Goal: Task Accomplishment & Management: Use online tool/utility

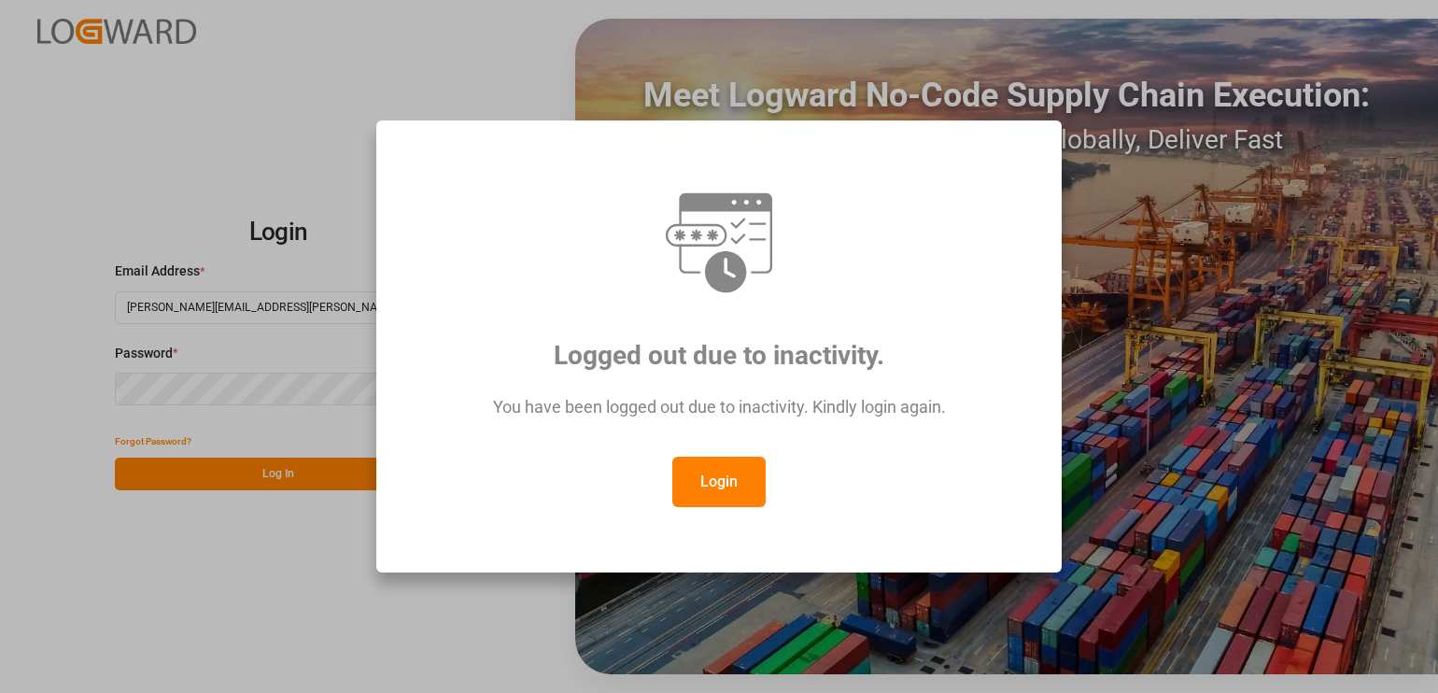
click at [681, 471] on button "Login" at bounding box center [718, 482] width 93 height 50
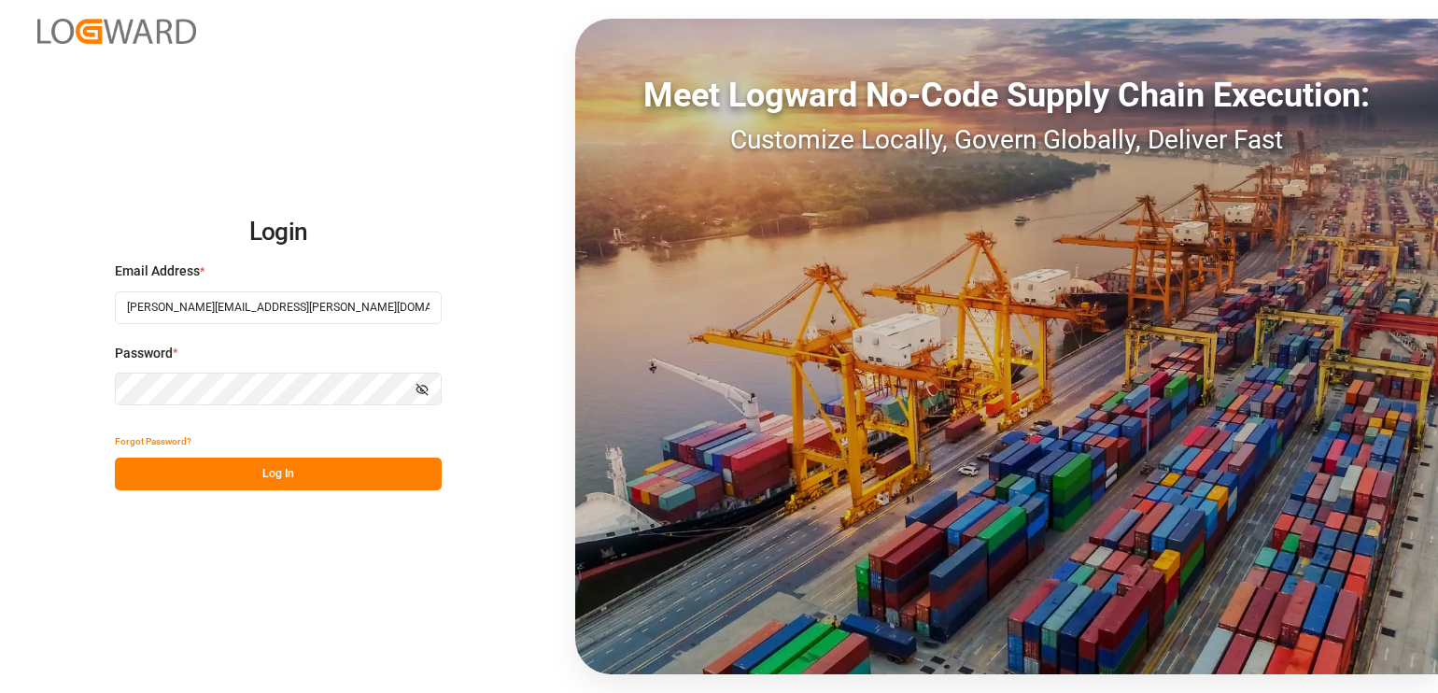
click at [392, 473] on button "Log In" at bounding box center [278, 473] width 327 height 33
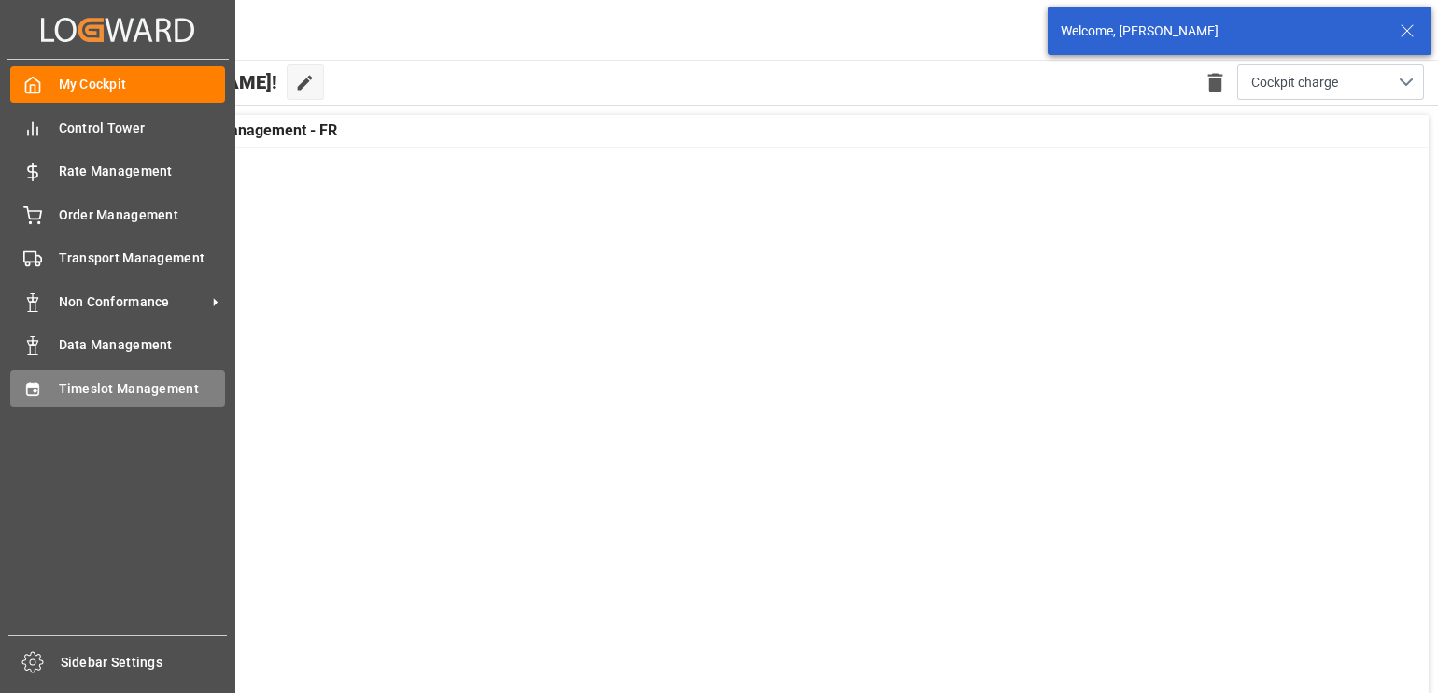
click at [77, 400] on div "Timeslot Management Timeslot Management" at bounding box center [117, 388] width 215 height 36
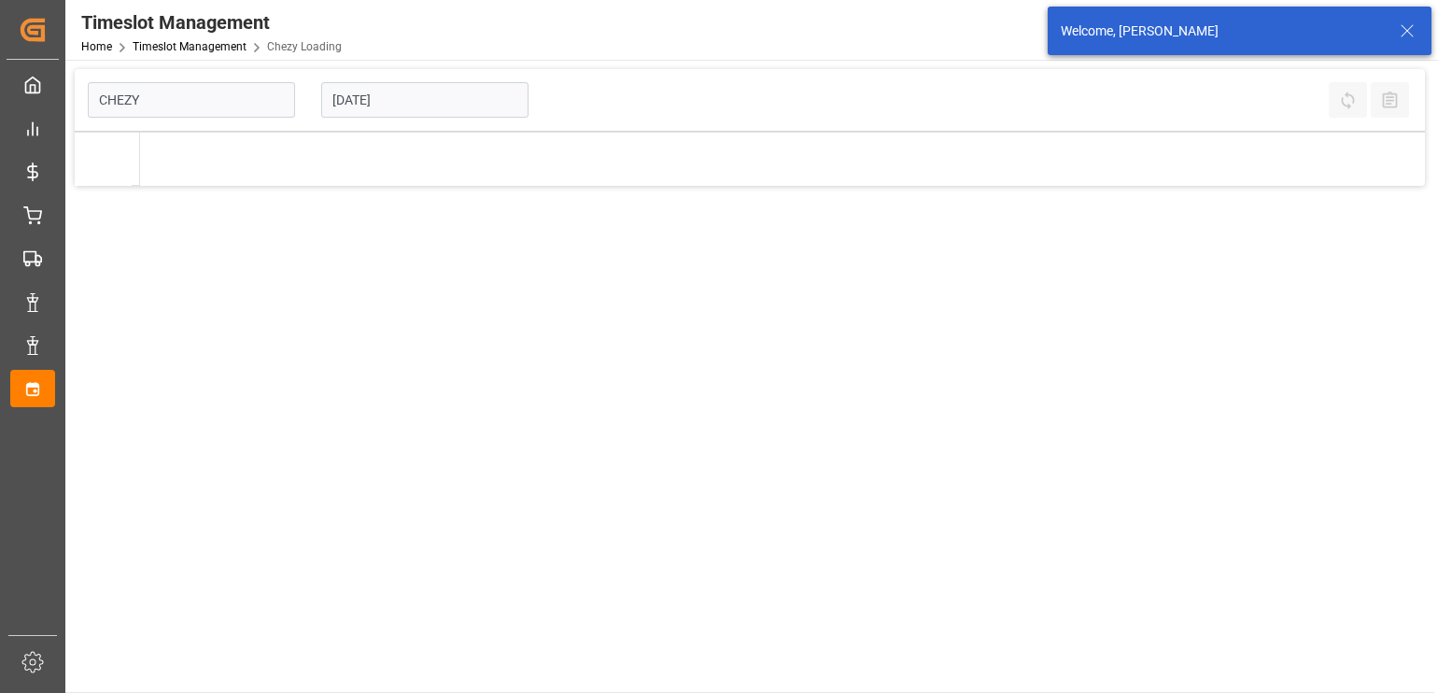
type input "Chezy Loading"
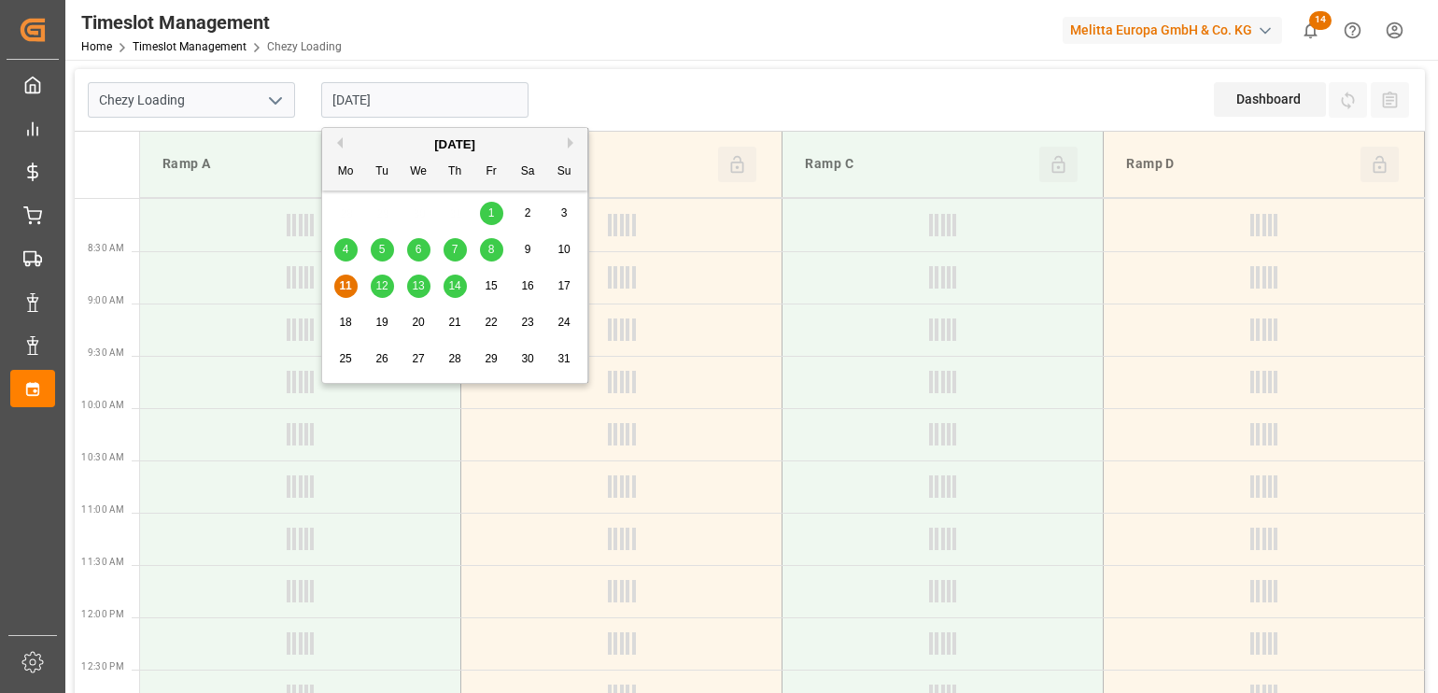
click at [444, 112] on input "[DATE]" at bounding box center [424, 99] width 207 height 35
click at [375, 289] on span "12" at bounding box center [381, 285] width 12 height 13
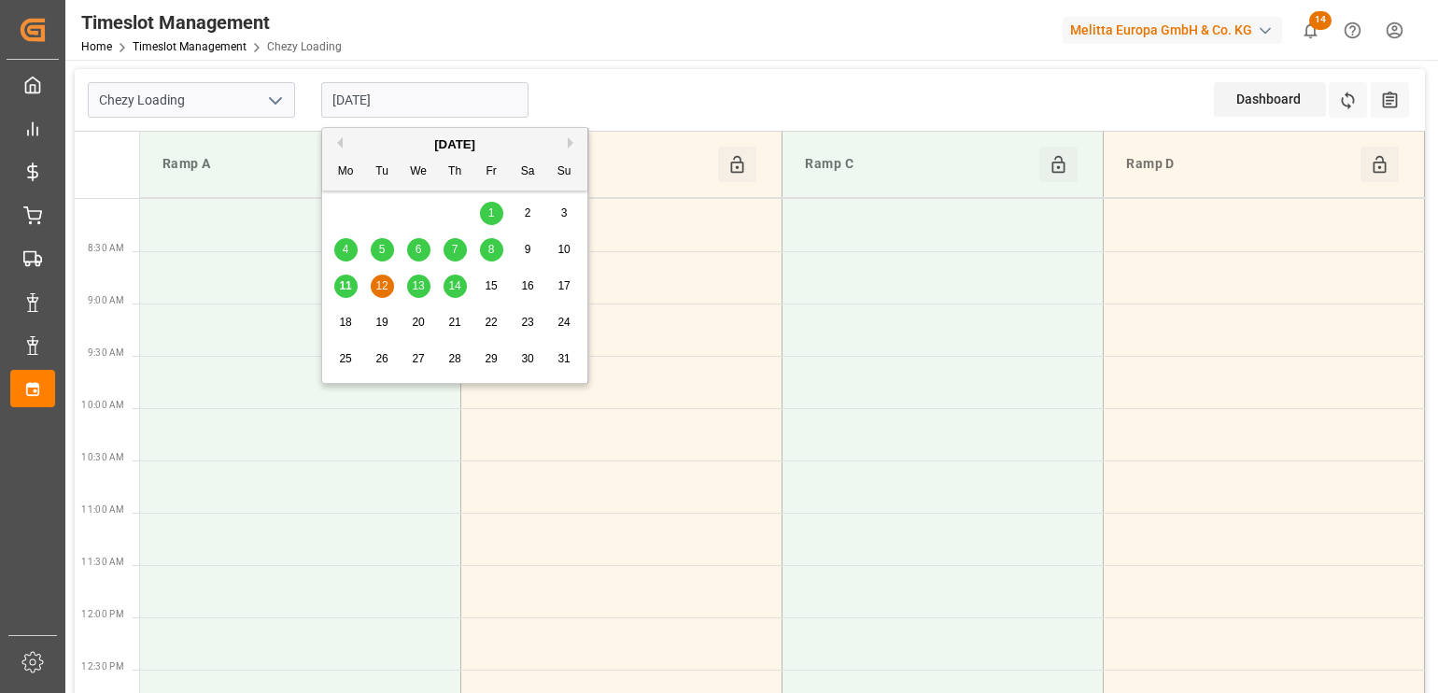
click at [440, 98] on input "[DATE]" at bounding box center [424, 99] width 207 height 35
click at [420, 286] on span "13" at bounding box center [418, 285] width 12 height 13
type input "[DATE]"
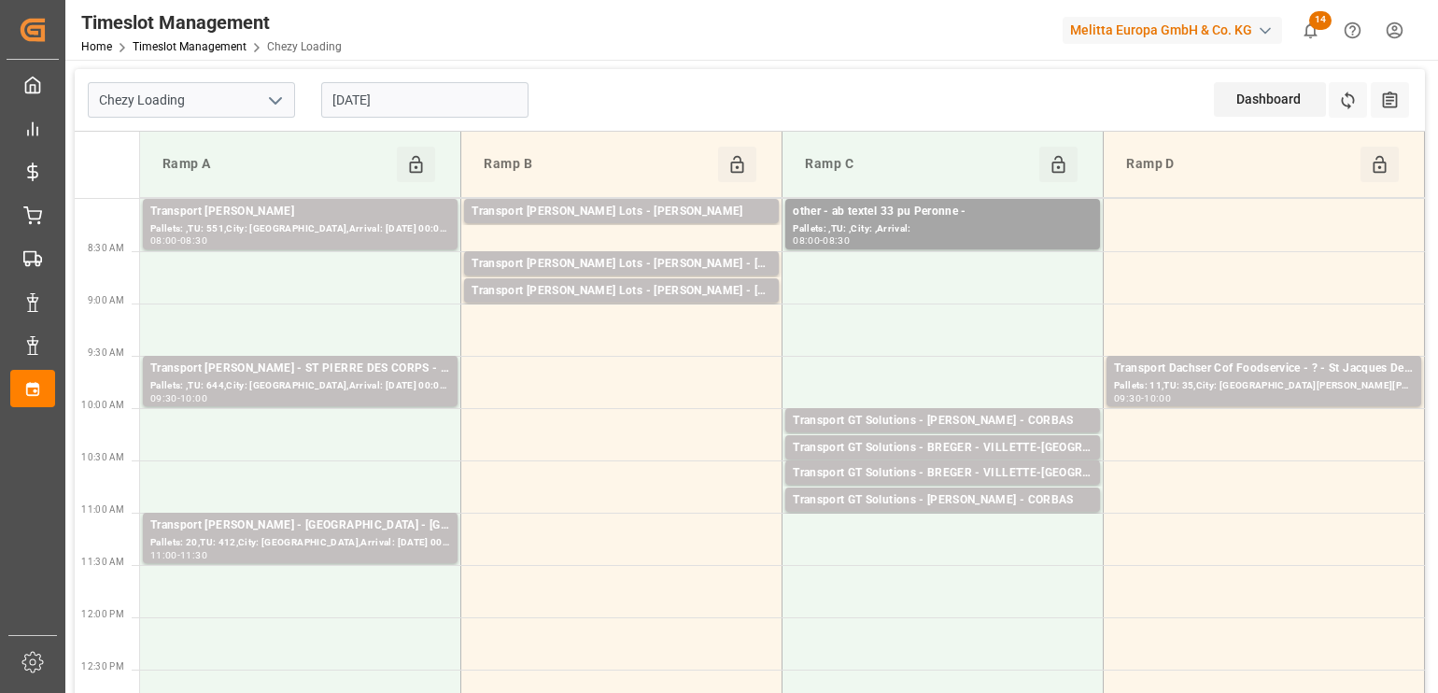
click at [274, 101] on polyline "open menu" at bounding box center [275, 101] width 11 height 6
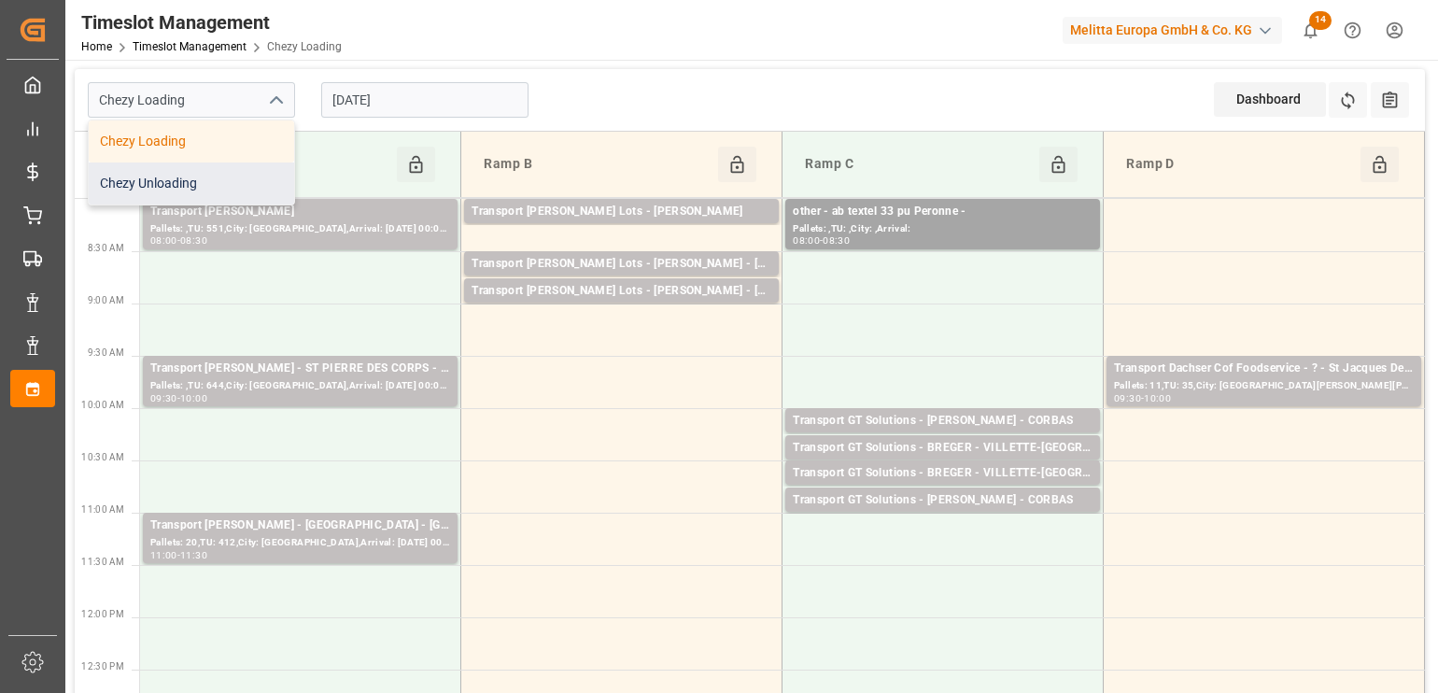
click at [243, 177] on div "Chezy Unloading" at bounding box center [191, 183] width 205 height 42
type input "Chezy Unloading"
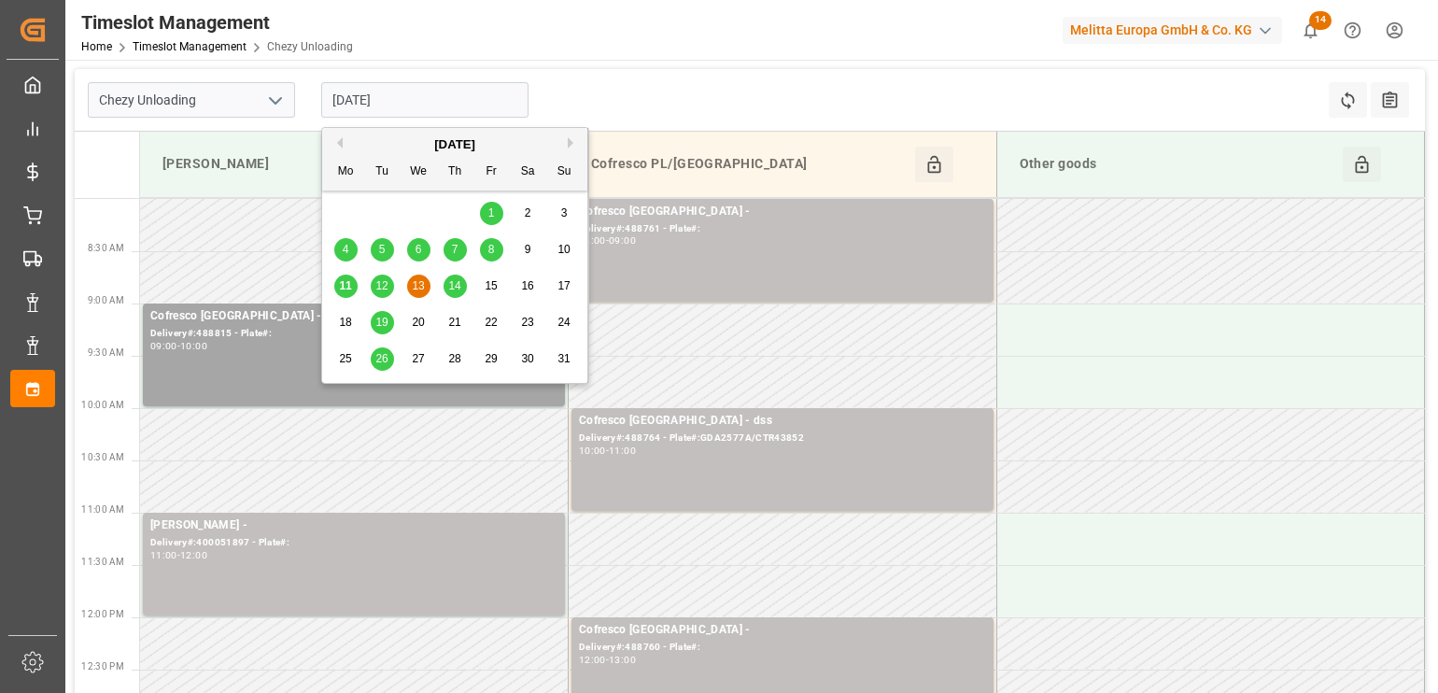
click at [424, 93] on input "[DATE]" at bounding box center [424, 99] width 207 height 35
click at [368, 285] on div "11 12 13 14 15 16 17" at bounding box center [455, 286] width 255 height 36
click at [383, 287] on span "12" at bounding box center [381, 285] width 12 height 13
type input "[DATE]"
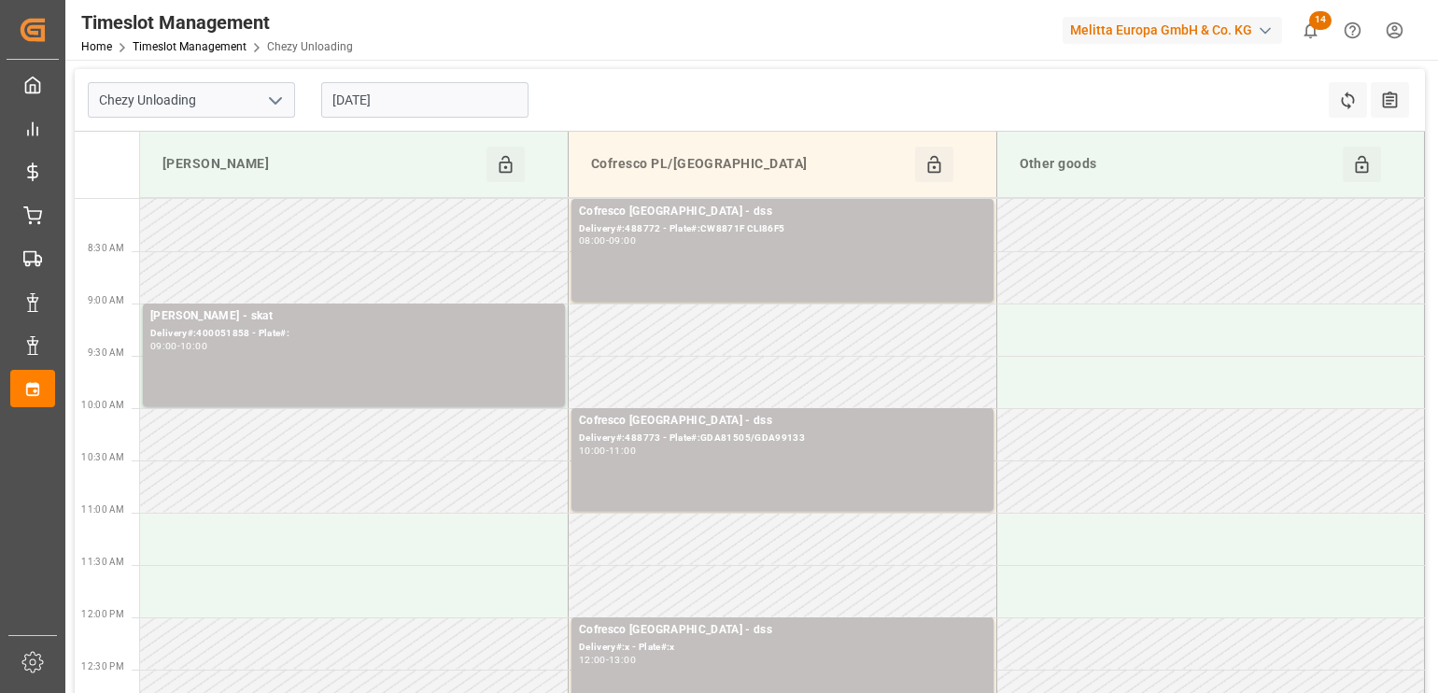
click at [275, 109] on icon "open menu" at bounding box center [275, 101] width 22 height 22
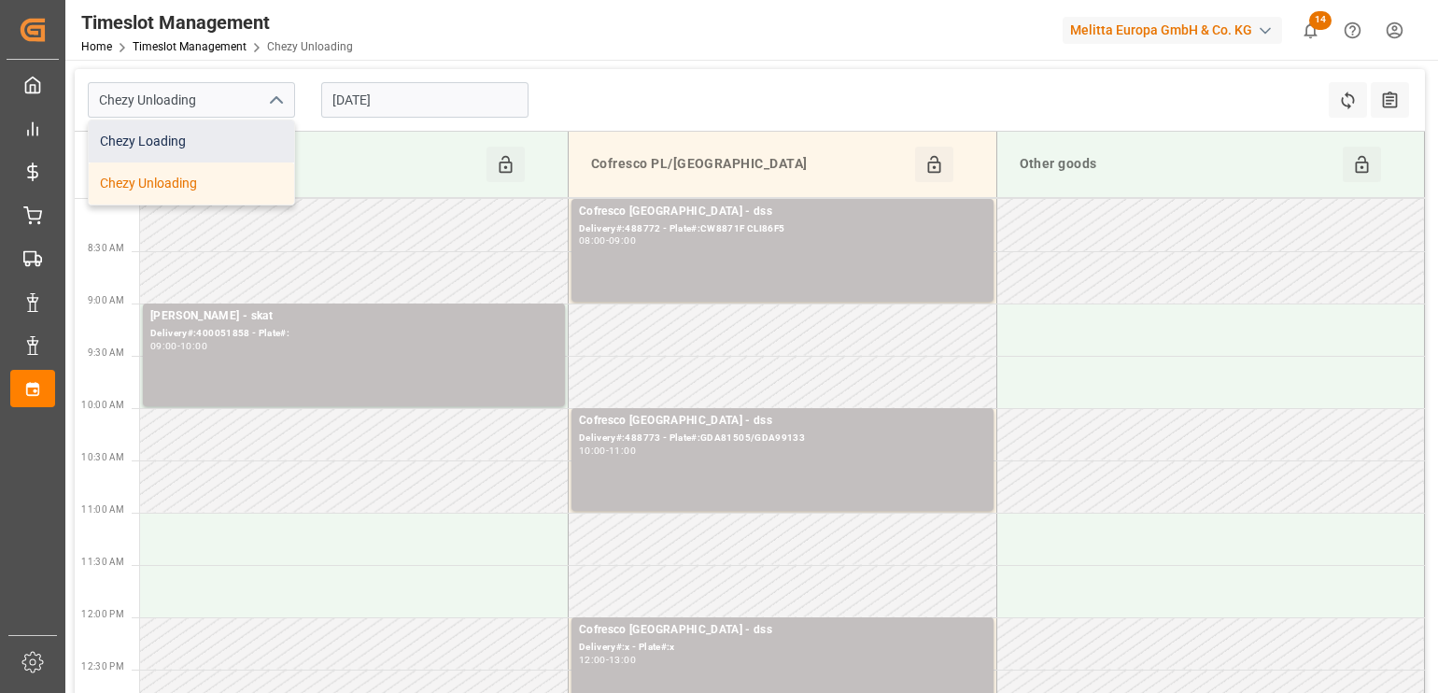
click at [264, 144] on div "Chezy Loading" at bounding box center [191, 141] width 205 height 42
type input "Chezy Loading"
